Goal: Information Seeking & Learning: Learn about a topic

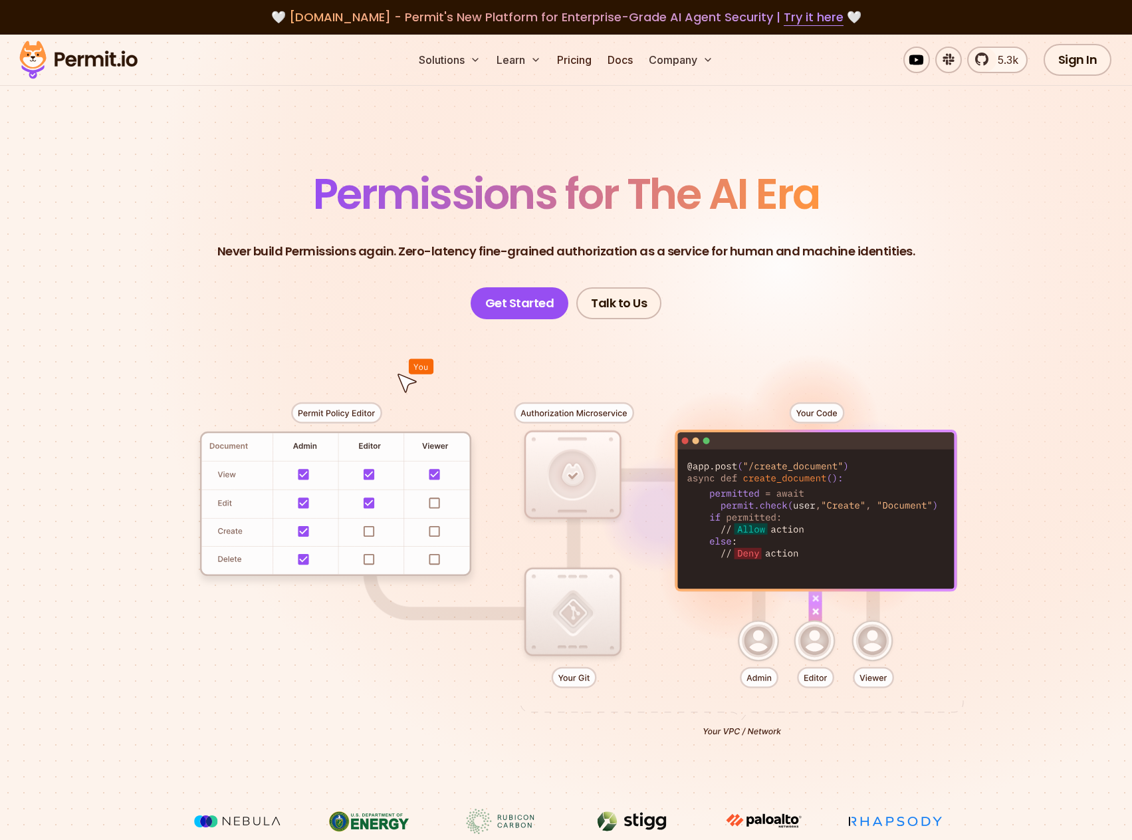
click at [550, 55] on ul "Solutions Learn Pricing Docs Company" at bounding box center [565, 60] width 305 height 27
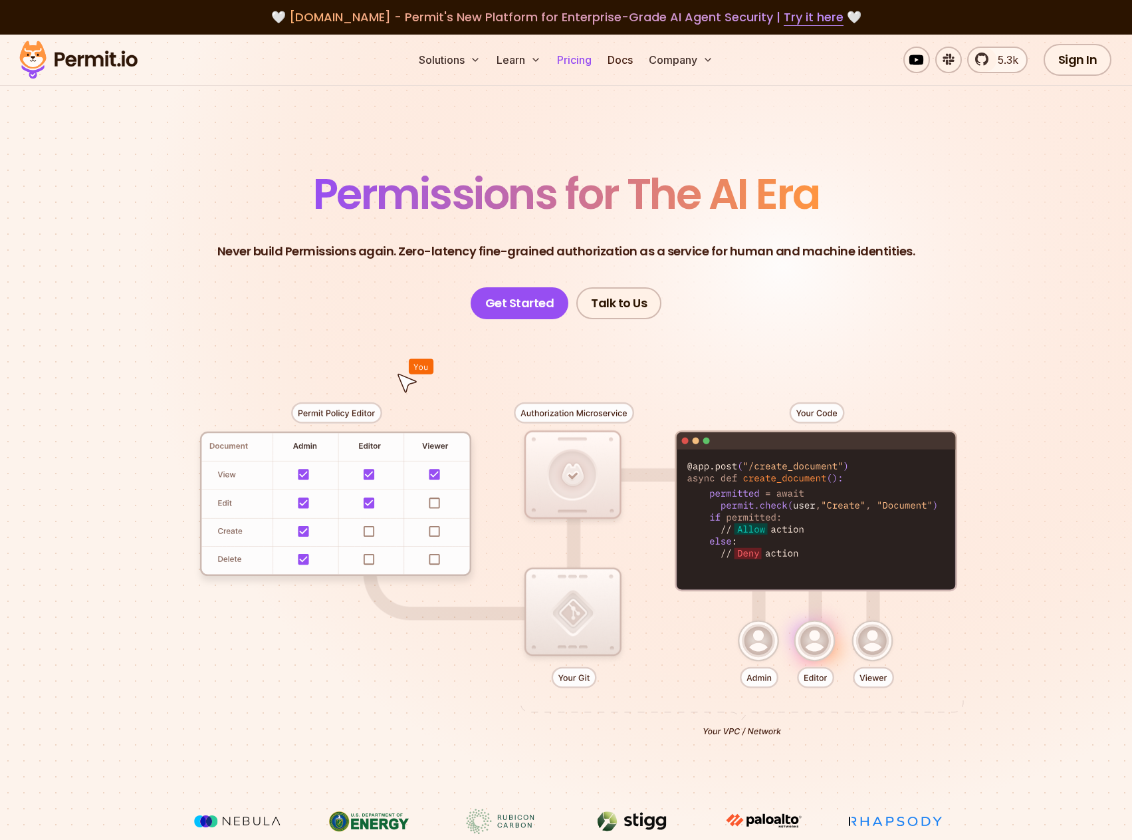
click at [558, 57] on link "Pricing" at bounding box center [574, 60] width 45 height 27
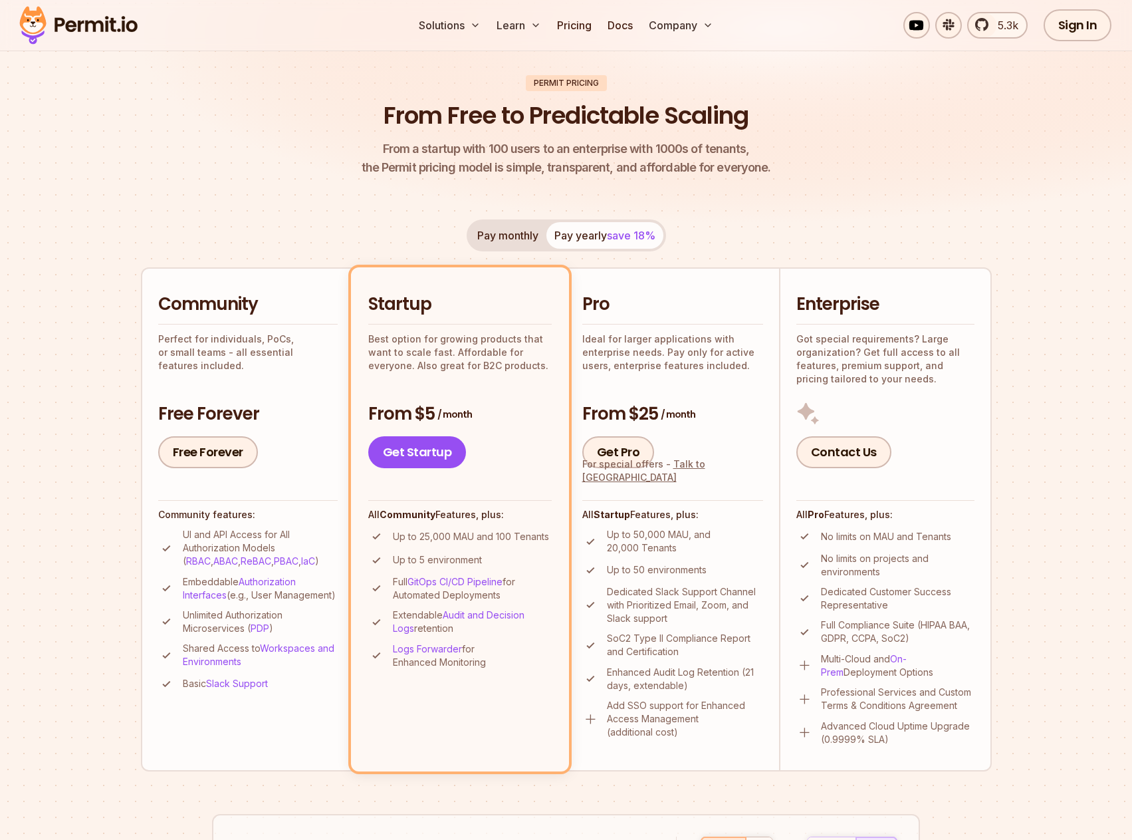
scroll to position [199, 0]
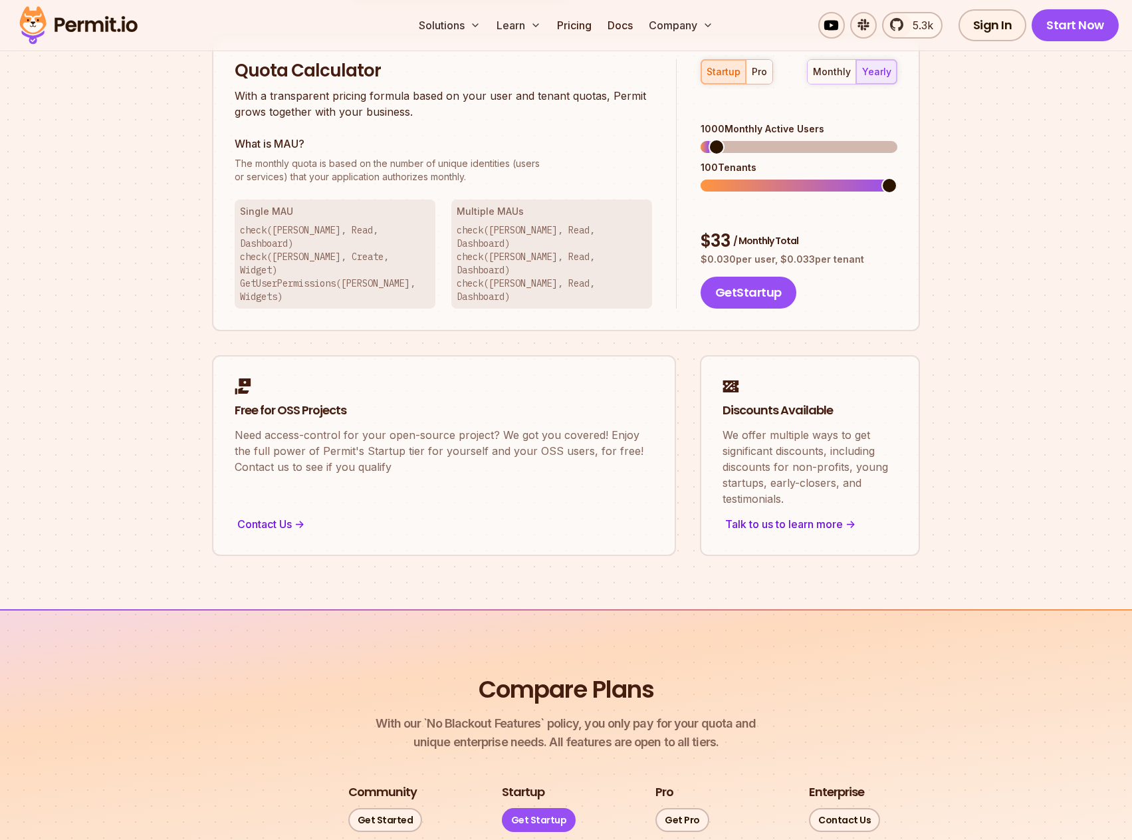
drag, startPoint x: 1020, startPoint y: 119, endPoint x: 1035, endPoint y: 103, distance: 22.1
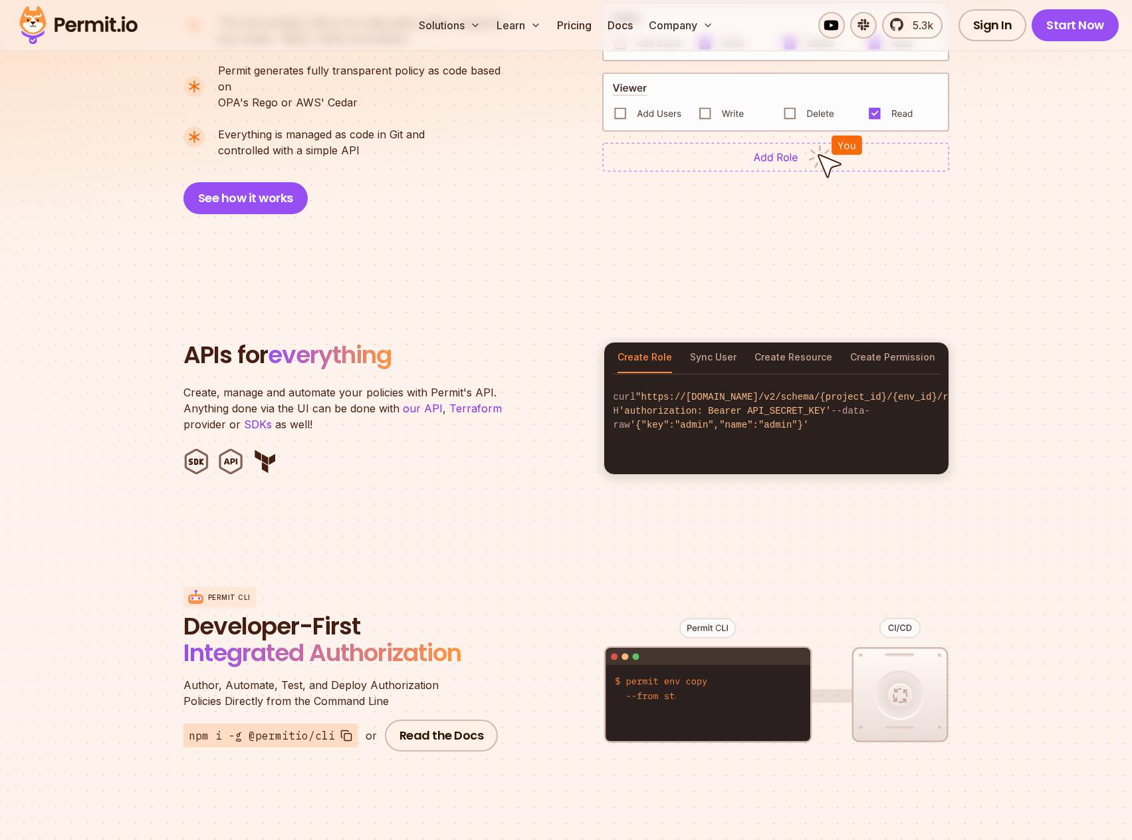
scroll to position [1263, 0]
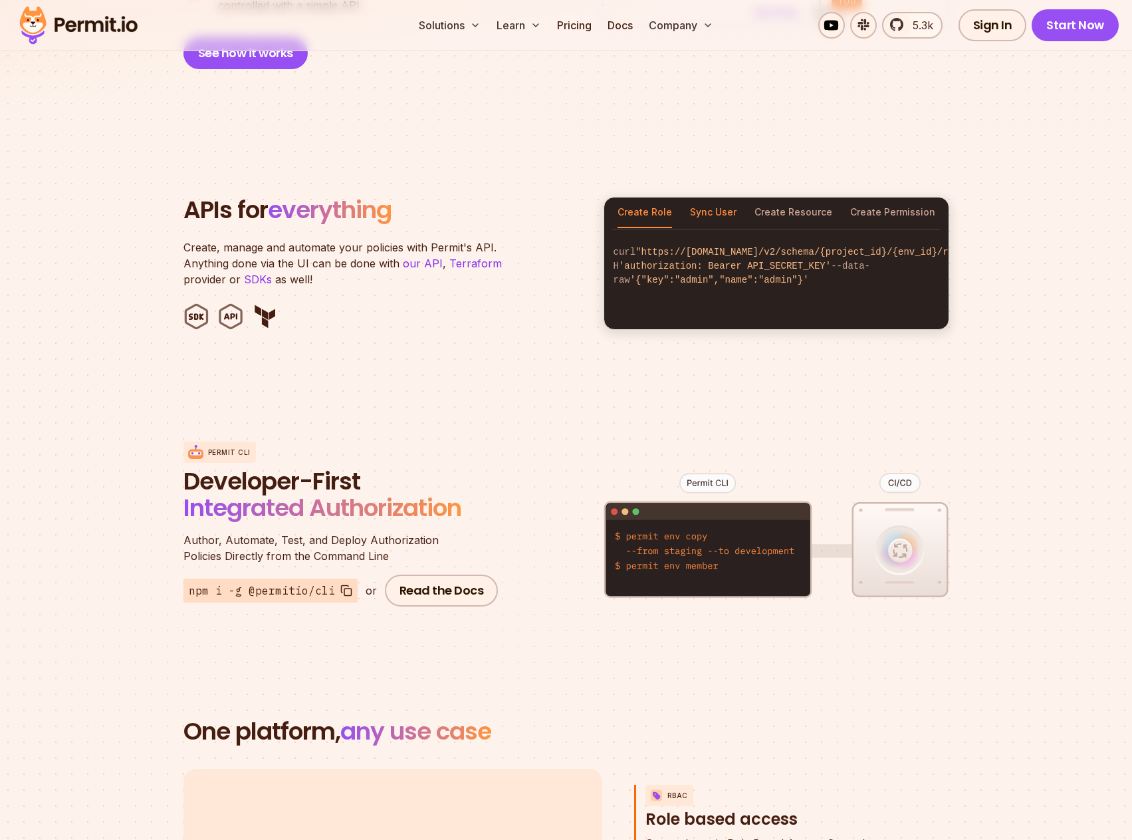
click at [717, 198] on button "Sync User" at bounding box center [713, 212] width 47 height 31
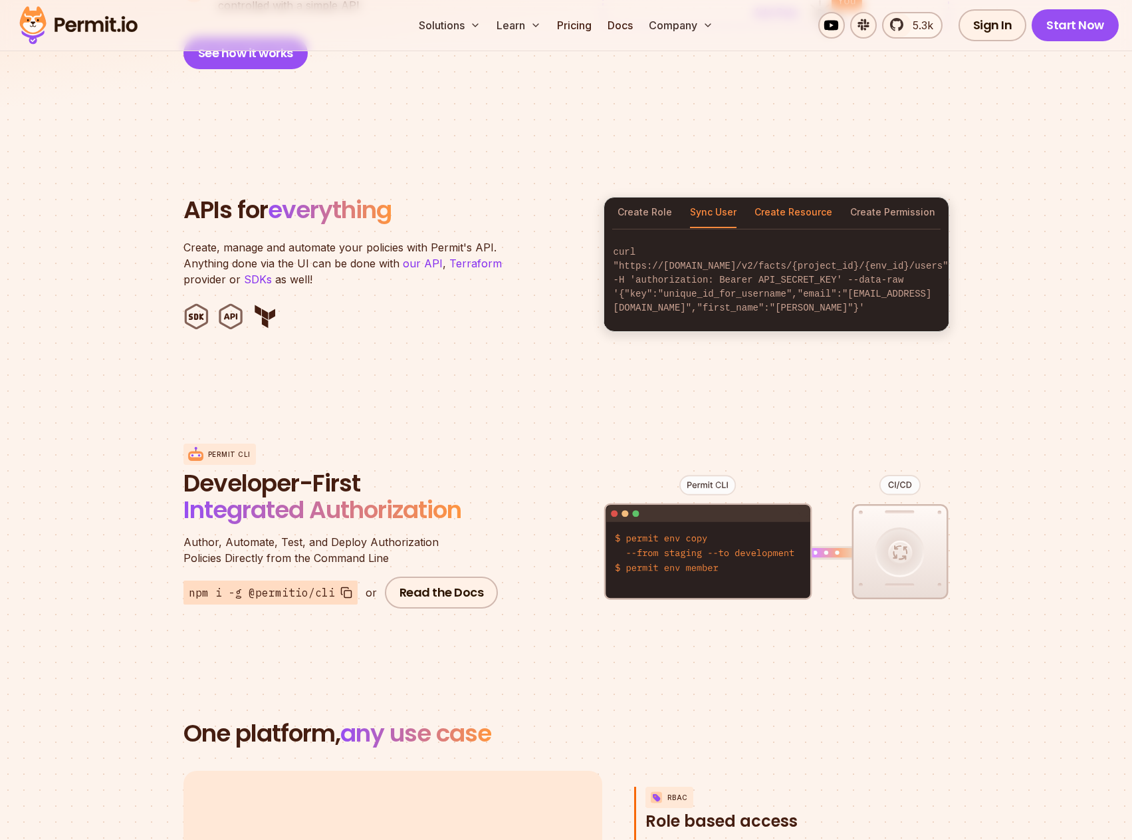
click at [782, 197] on button "Create Resource" at bounding box center [793, 212] width 78 height 31
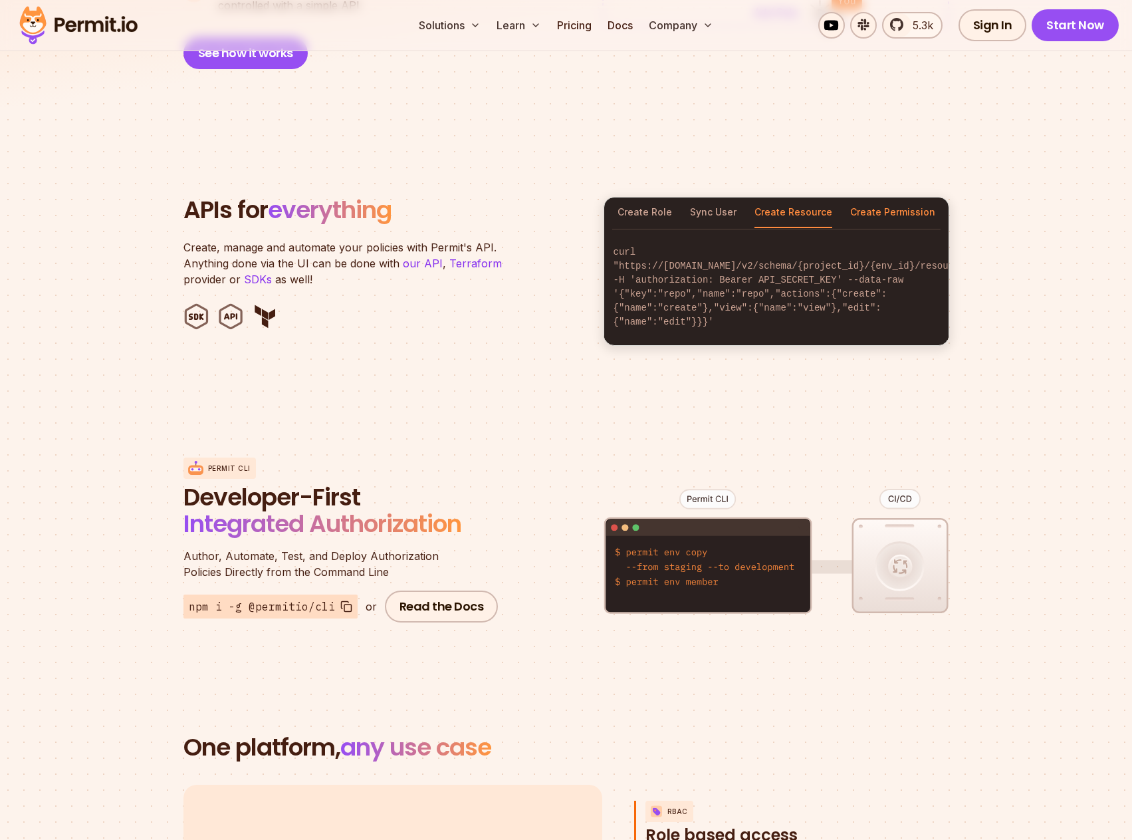
click at [894, 201] on button "Create Permission" at bounding box center [892, 212] width 85 height 31
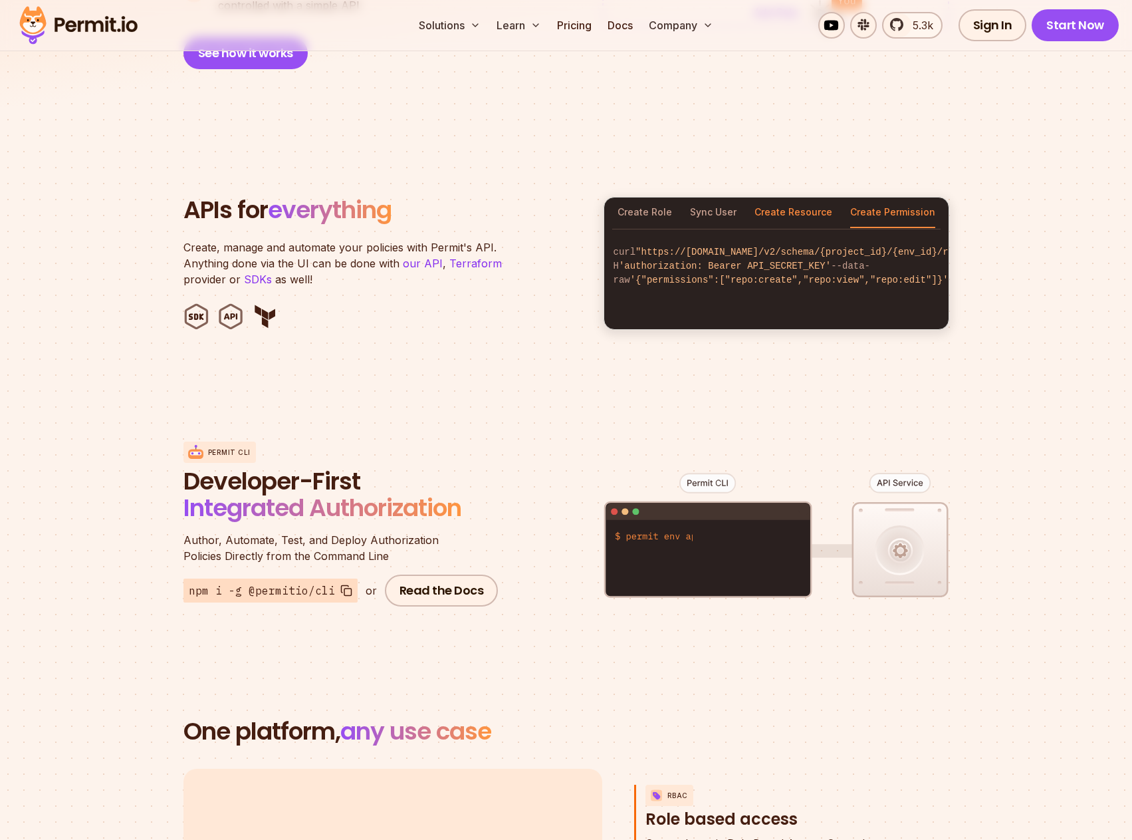
click at [816, 197] on button "Create Resource" at bounding box center [793, 212] width 78 height 31
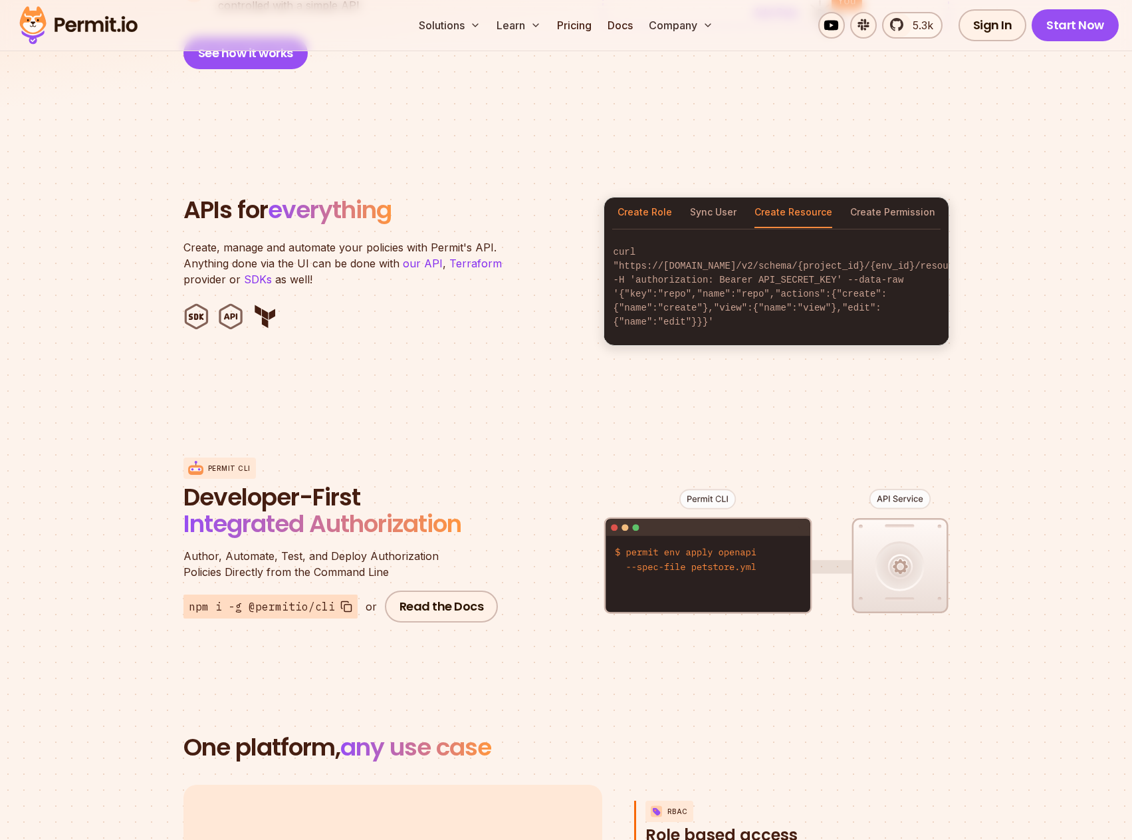
click at [645, 198] on button "Create Role" at bounding box center [645, 212] width 55 height 31
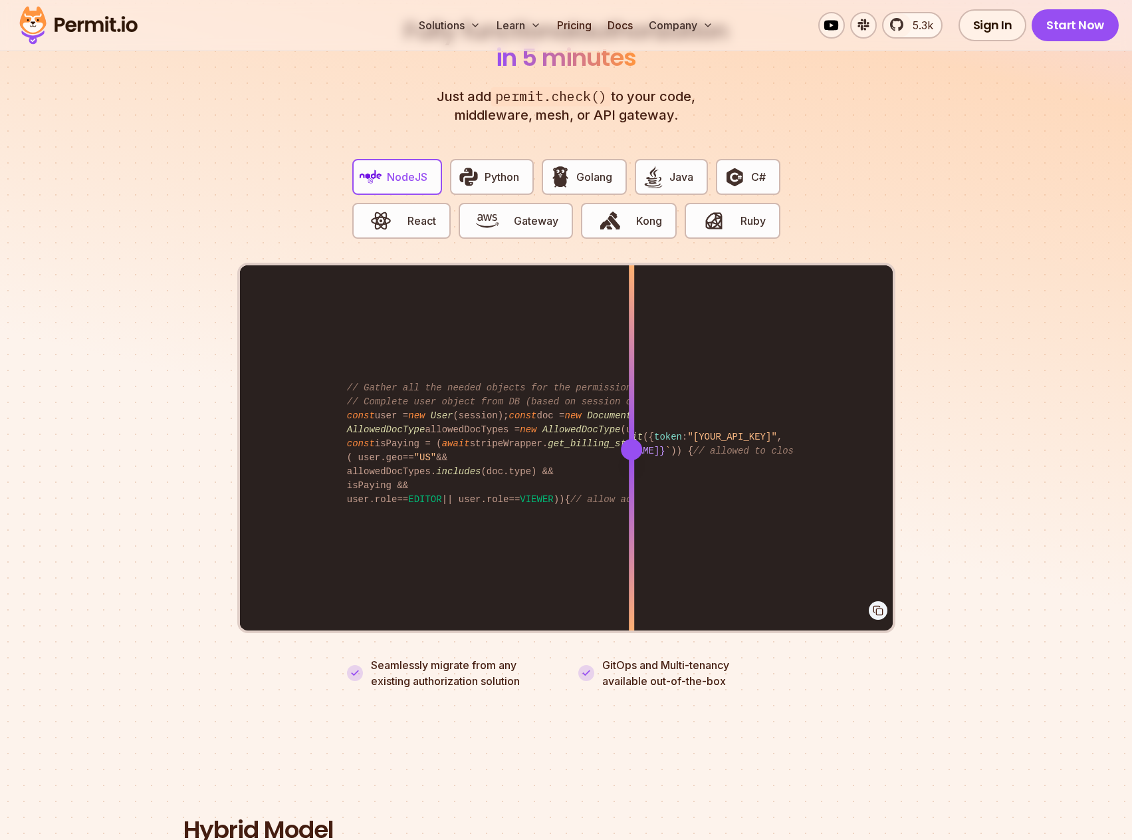
scroll to position [2526, 0]
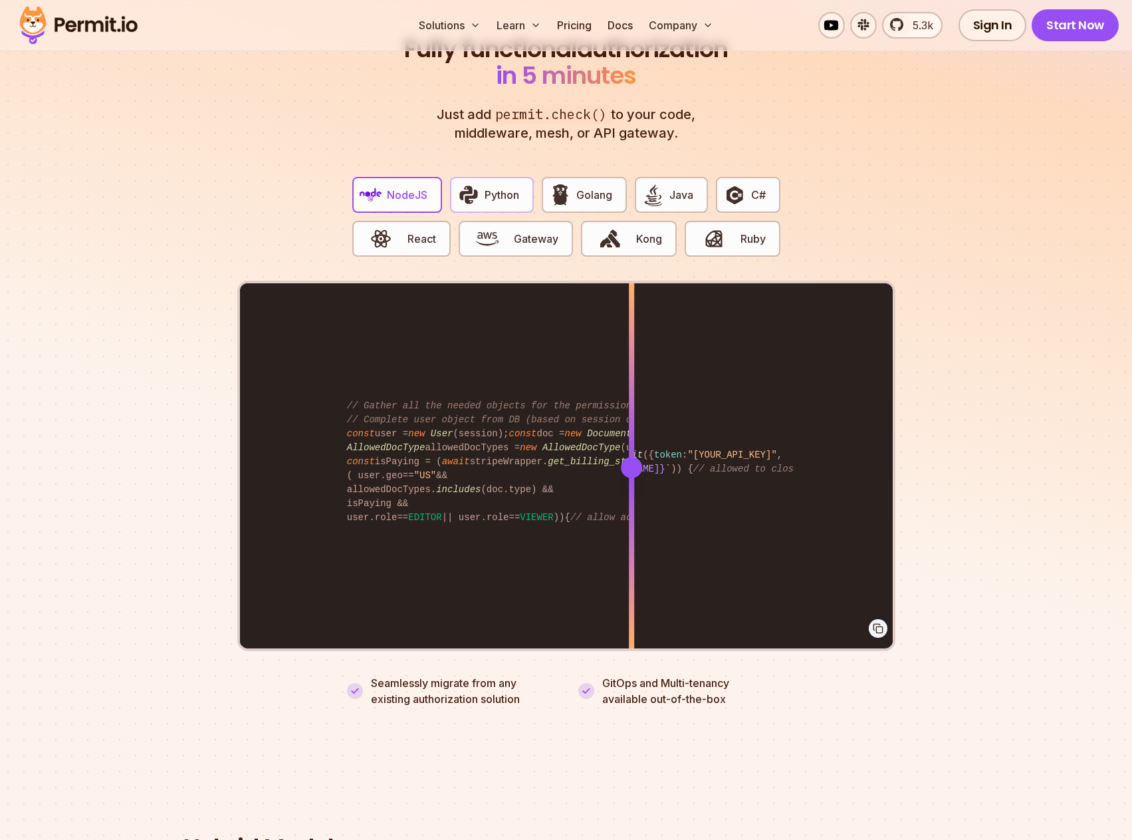
click at [503, 187] on span "Python" at bounding box center [502, 195] width 35 height 16
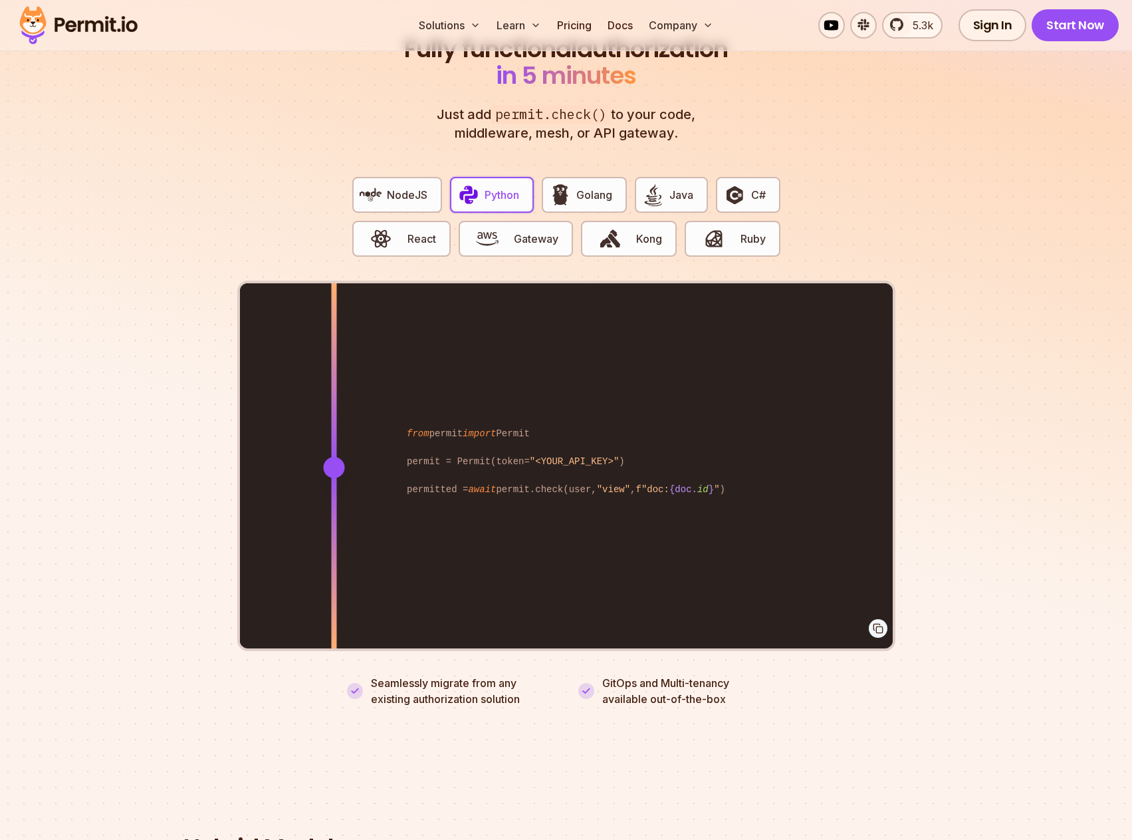
drag, startPoint x: 638, startPoint y: 435, endPoint x: 330, endPoint y: 411, distance: 309.4
click at [334, 417] on div "from permit import Permit permit = Permit(token= "<YOUR_API_KEY>" ) permitted =…" at bounding box center [566, 466] width 653 height 367
click at [490, 228] on img "button" at bounding box center [487, 238] width 23 height 23
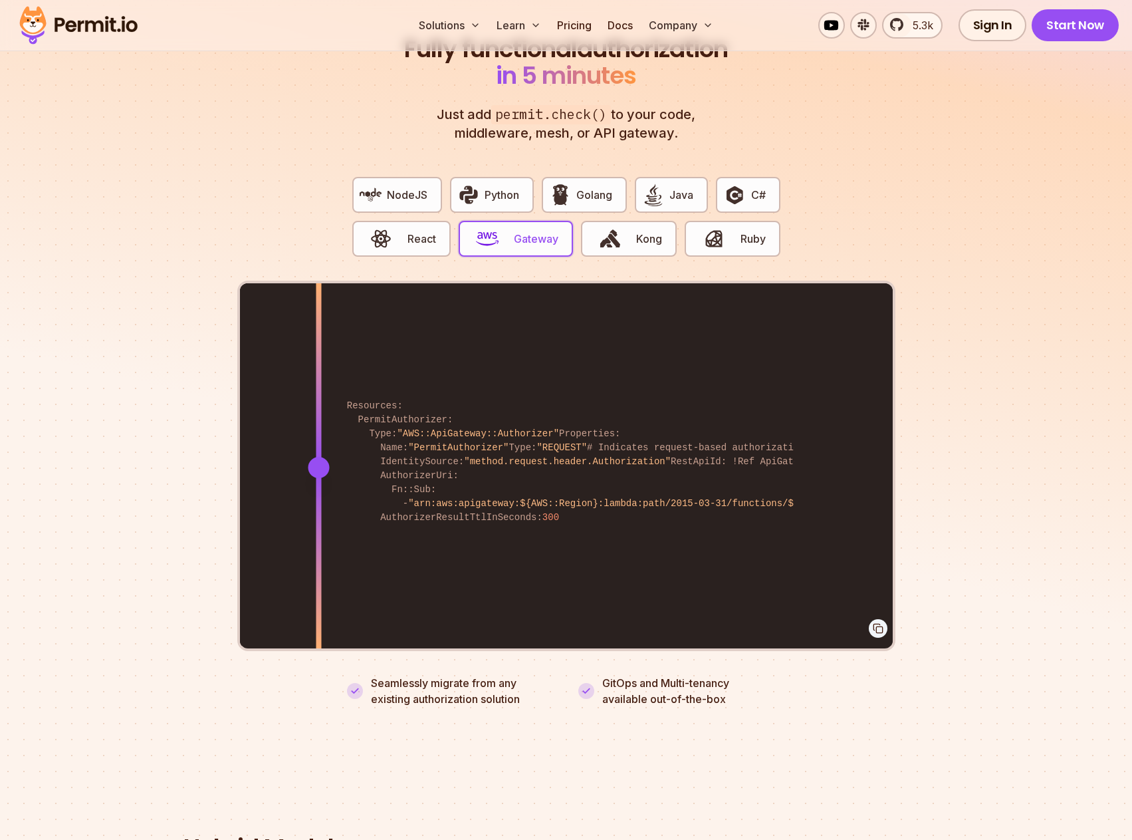
drag, startPoint x: 631, startPoint y: 446, endPoint x: 383, endPoint y: 402, distance: 251.8
click at [317, 411] on div at bounding box center [318, 466] width 5 height 367
click at [492, 187] on span "Python" at bounding box center [502, 195] width 35 height 16
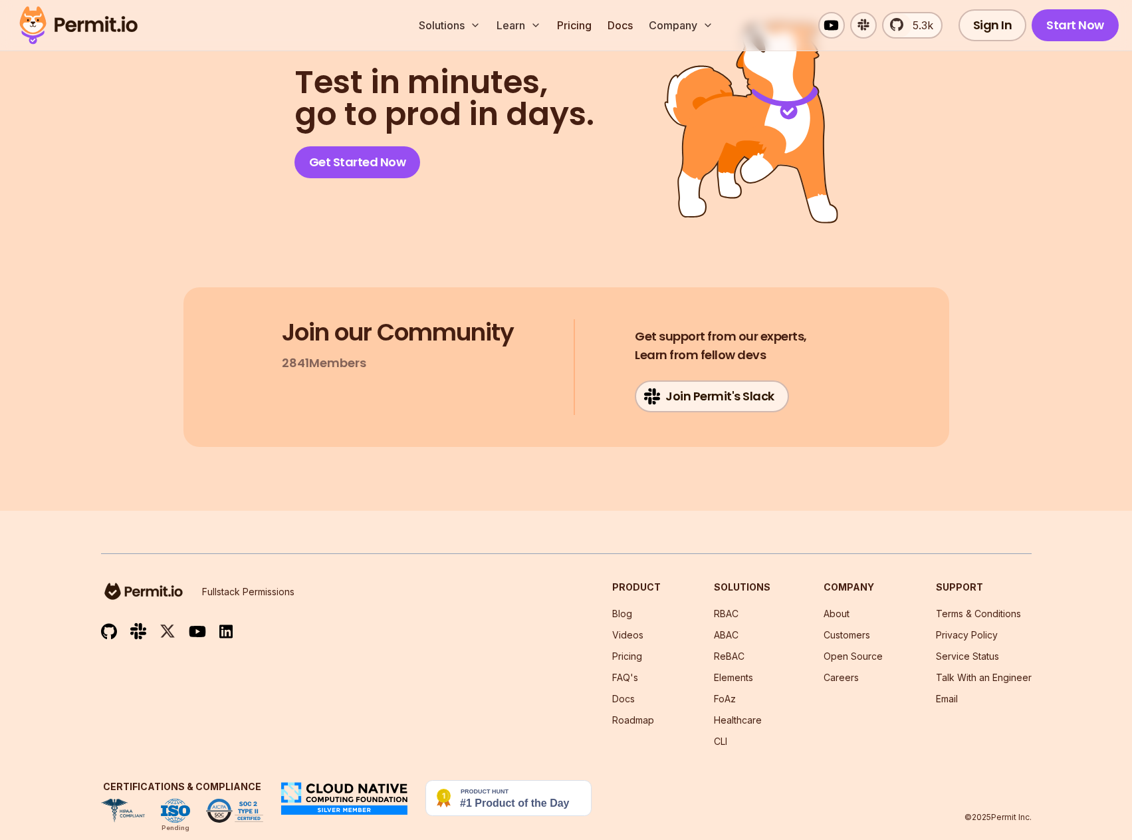
scroll to position [6886, 0]
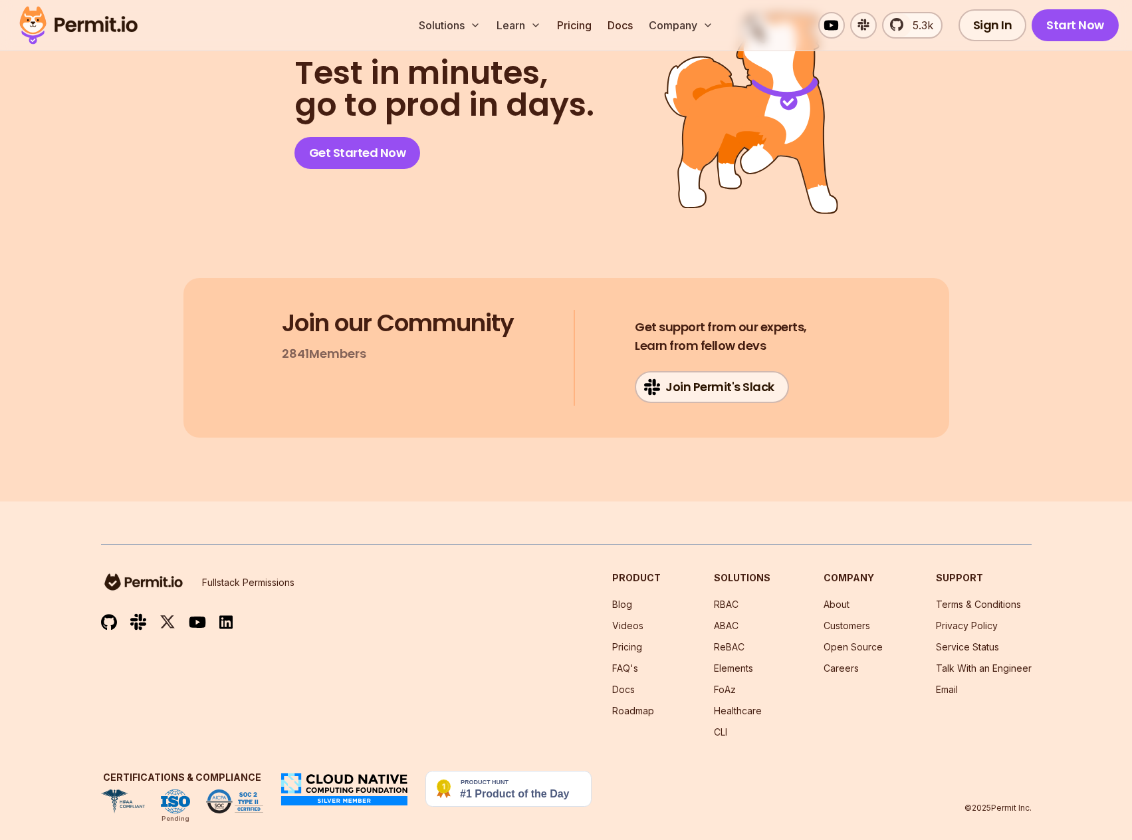
click at [165, 614] on img at bounding box center [168, 622] width 16 height 17
click at [164, 614] on img at bounding box center [168, 622] width 16 height 17
